Goal: Use online tool/utility: Utilize a website feature to perform a specific function

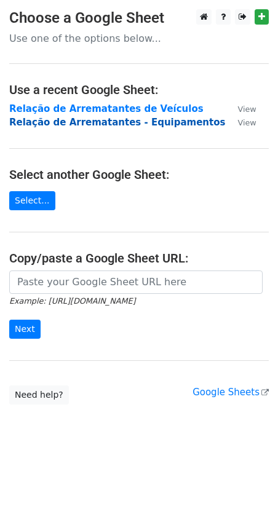
click at [125, 121] on strong "Relação de Arrematantes - Equipamentos" at bounding box center [117, 122] width 216 height 11
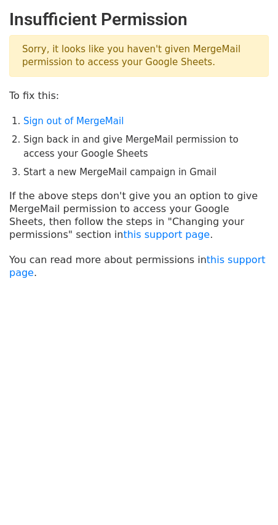
click at [90, 55] on p "Sorry, it looks like you haven't given MergeMail permission to access your Goog…" at bounding box center [139, 56] width 260 height 42
click at [107, 296] on body "Insufficient Permission Sorry, it looks like you haven't given MergeMail permis…" at bounding box center [139, 175] width 278 height 332
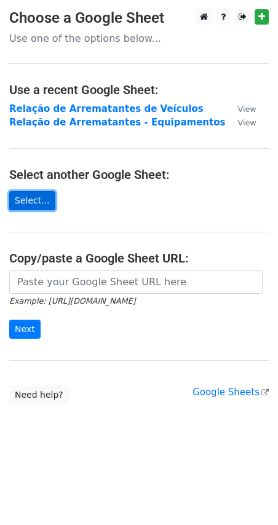
click at [35, 197] on link "Select..." at bounding box center [32, 200] width 46 height 19
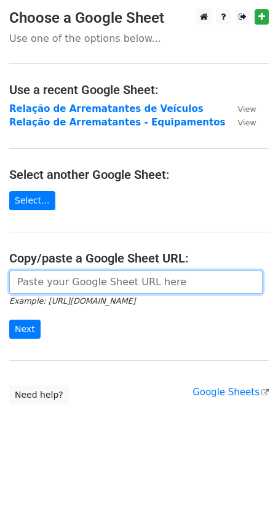
click at [78, 285] on input "url" at bounding box center [135, 282] width 253 height 23
paste input "https://docs.google.com/spreadsheets/d/13HR3rS71JHiFdBsxElGO3DlHHRznAfUpWrTQZDy…"
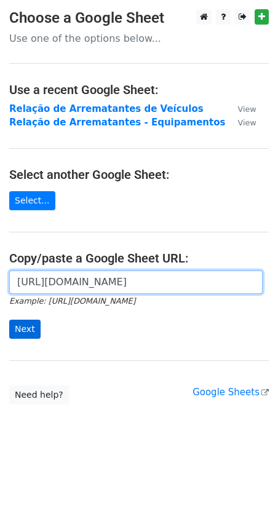
type input "[URL][DOMAIN_NAME]"
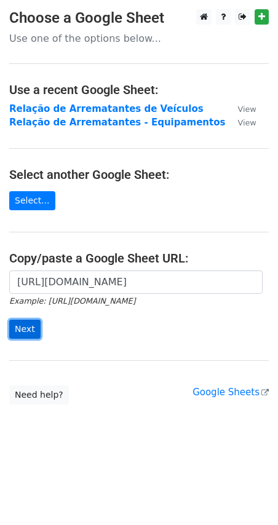
click at [30, 330] on input "Next" at bounding box center [24, 329] width 31 height 19
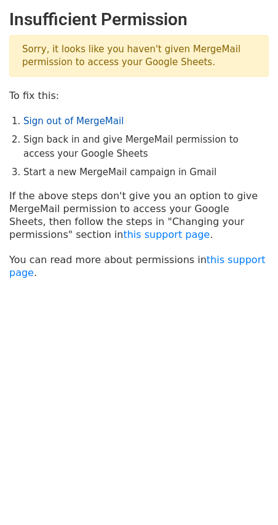
click at [79, 124] on link "Sign out of MergeMail" at bounding box center [73, 121] width 100 height 11
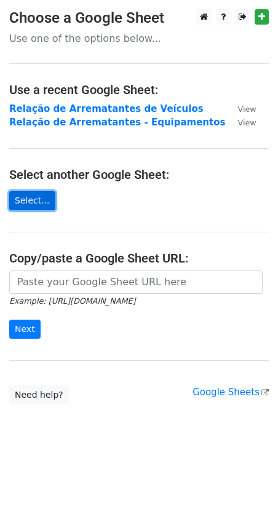
click at [39, 198] on link "Select..." at bounding box center [32, 200] width 46 height 19
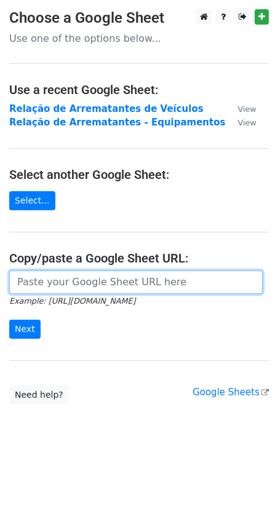
click at [60, 288] on input "url" at bounding box center [135, 282] width 253 height 23
click at [62, 286] on input "url" at bounding box center [135, 282] width 253 height 23
paste input "[URL][DOMAIN_NAME]"
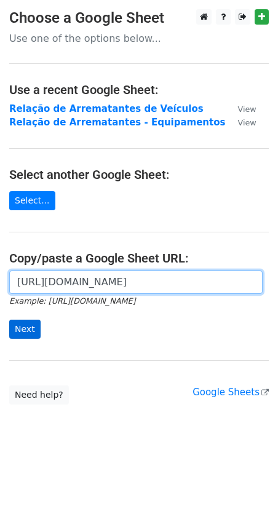
type input "[URL][DOMAIN_NAME]"
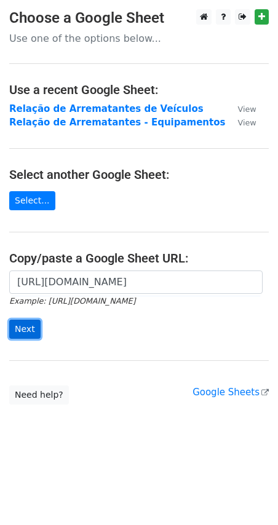
click at [25, 335] on input "Next" at bounding box center [24, 329] width 31 height 19
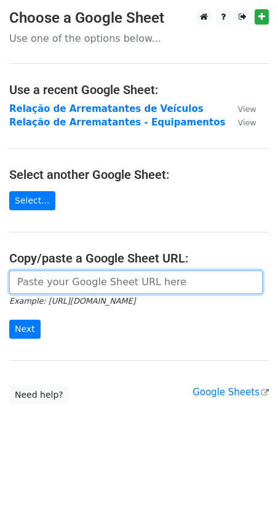
click at [109, 277] on input "url" at bounding box center [135, 282] width 253 height 23
paste input "[URL][DOMAIN_NAME]"
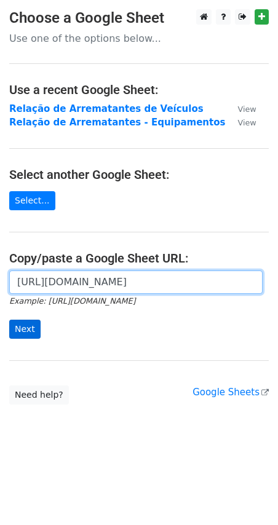
type input "[URL][DOMAIN_NAME]"
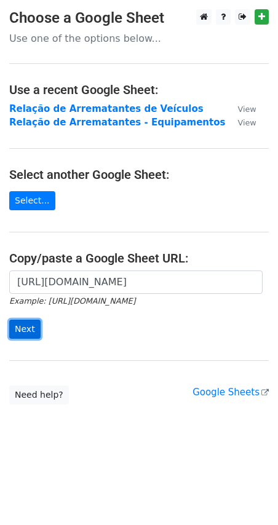
click at [32, 323] on input "Next" at bounding box center [24, 329] width 31 height 19
